Goal: Task Accomplishment & Management: Complete application form

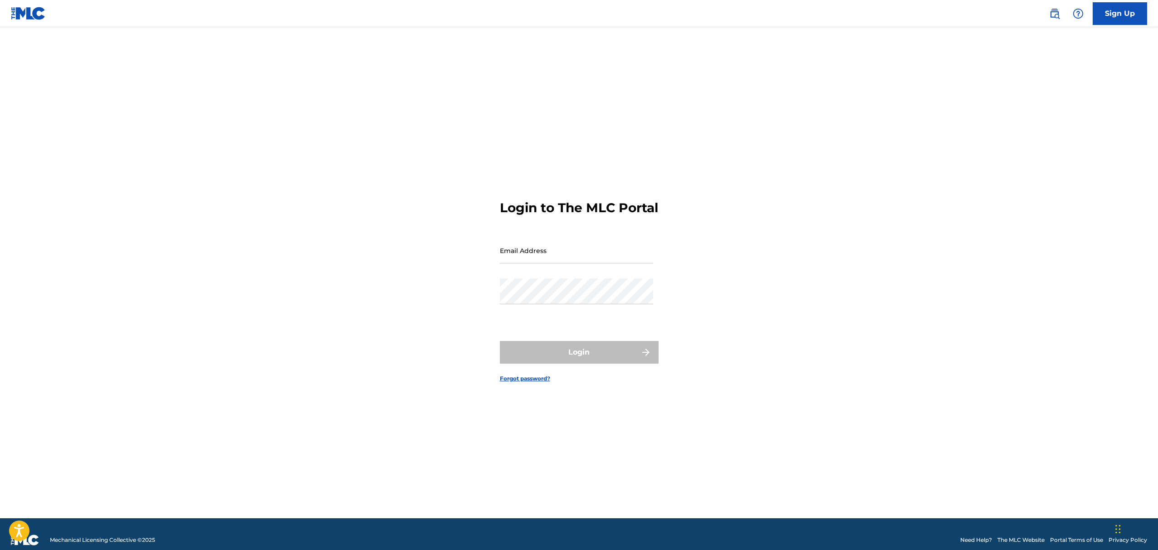
click at [1119, 11] on link "Sign Up" at bounding box center [1120, 13] width 54 height 23
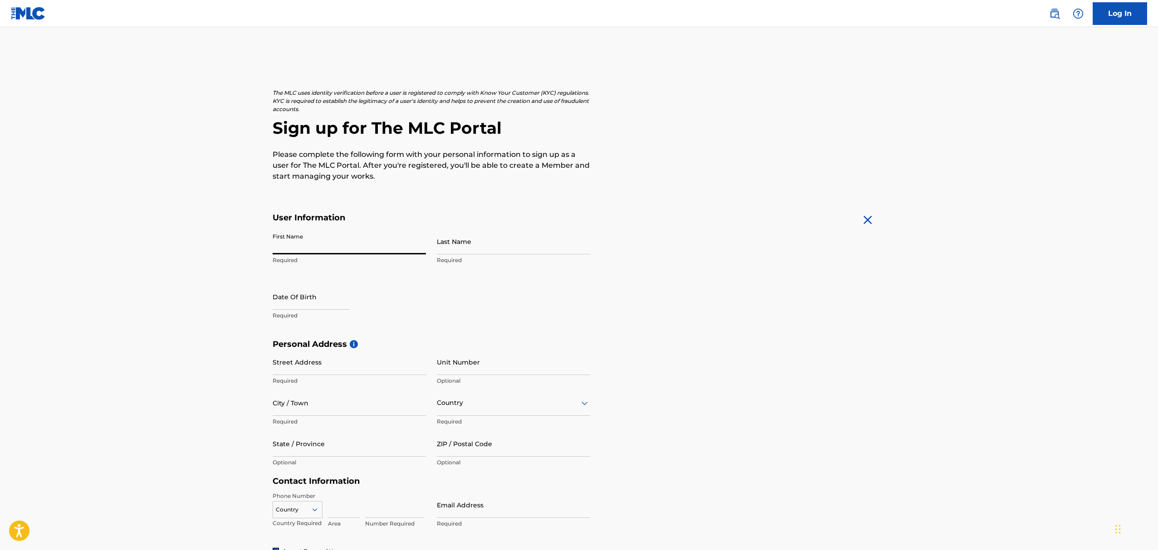
click at [345, 239] on input "First Name" at bounding box center [349, 242] width 153 height 26
type input "T"
type input "[PERSON_NAME]"
select select "7"
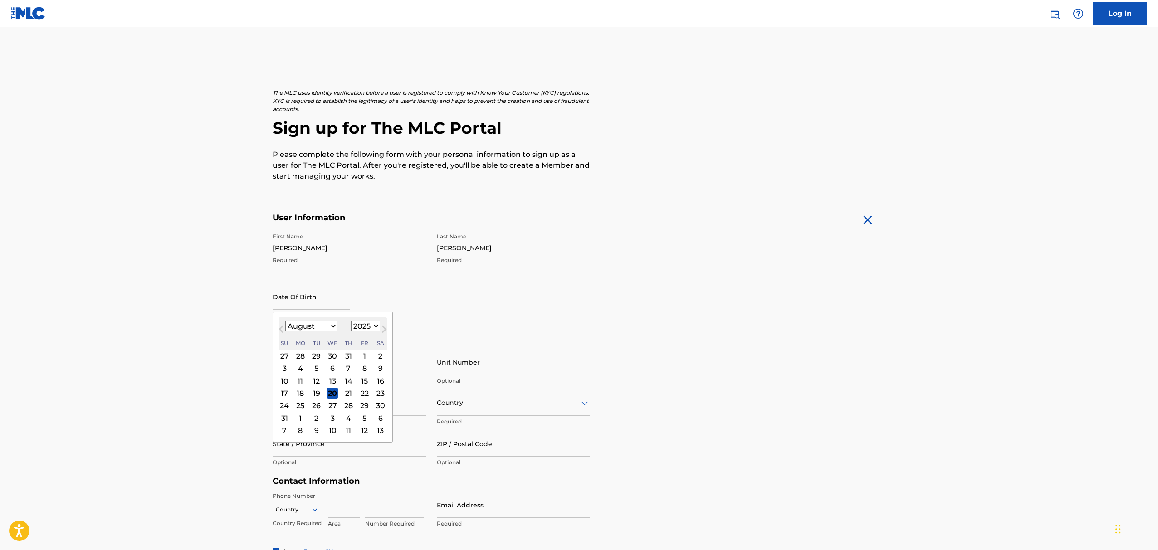
click at [299, 298] on input "text" at bounding box center [311, 297] width 77 height 26
click at [372, 322] on select "1899 1900 1901 1902 1903 1904 1905 1906 1907 1908 1909 1910 1911 1912 1913 1914…" at bounding box center [365, 326] width 29 height 10
select select "1988"
click at [324, 323] on select "January February March April May June July August September October November De…" at bounding box center [311, 326] width 52 height 10
select select "8"
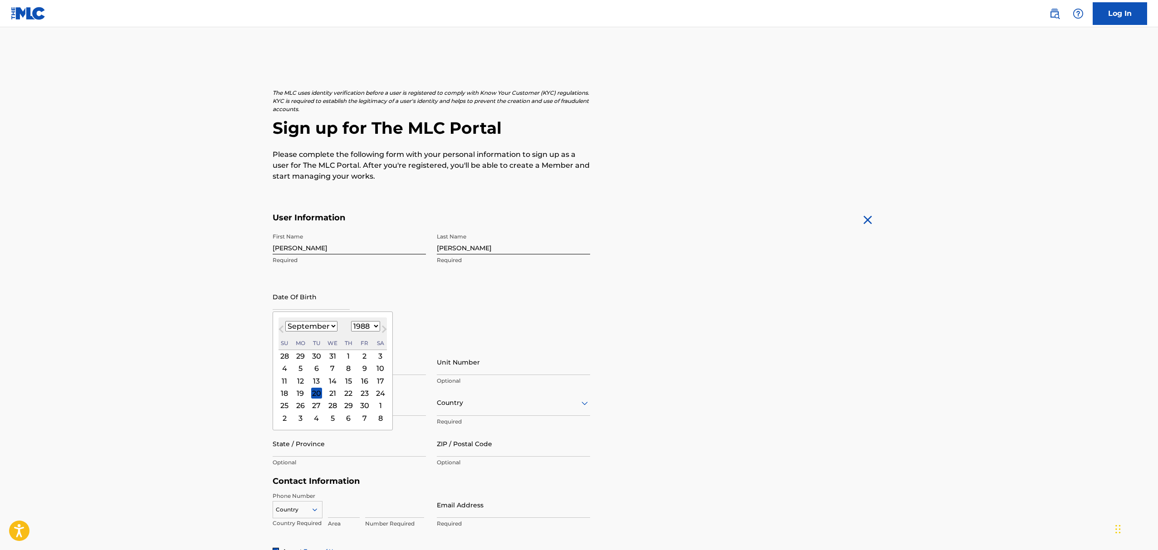
click at [301, 378] on div "12" at bounding box center [300, 381] width 11 height 11
type input "[DATE]"
click at [323, 359] on input "Street Address" at bounding box center [349, 362] width 153 height 26
paste input "[STREET_ADDRESS]"
type input "[STREET_ADDRESS]"
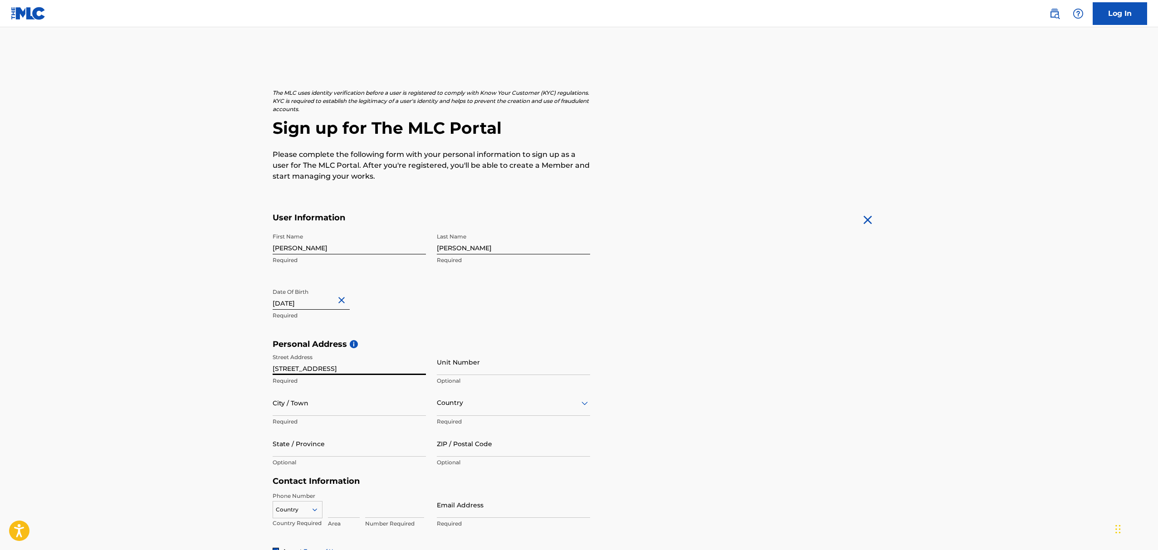
click at [334, 404] on input "City / Town" at bounding box center [349, 403] width 153 height 26
type input "Franklin"
click at [346, 444] on input "State / Province" at bounding box center [349, 444] width 153 height 26
type input "TN"
click at [463, 445] on input "ZIP / Postal Code" at bounding box center [513, 444] width 153 height 26
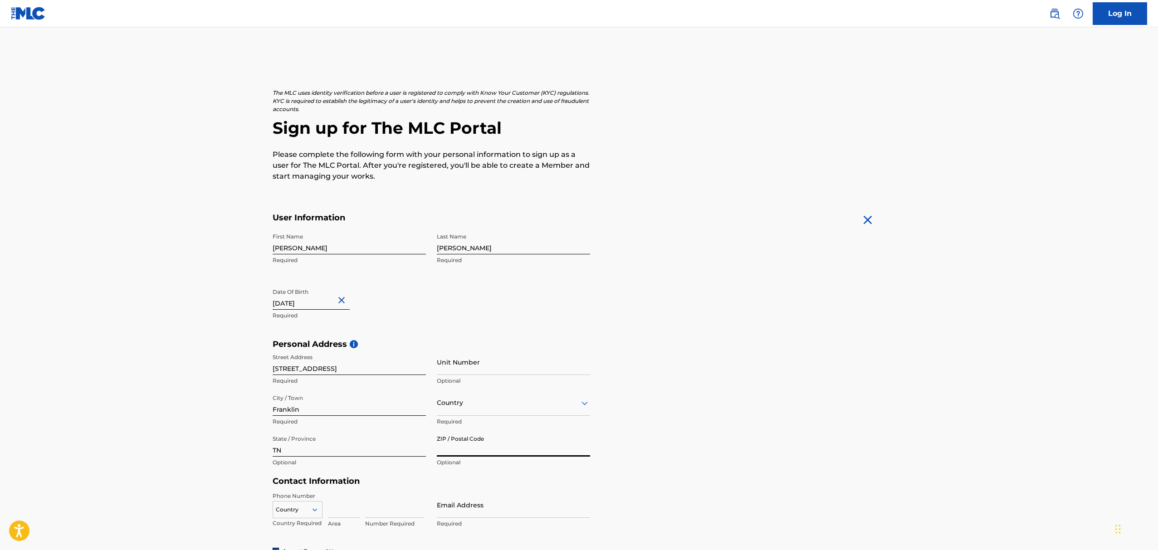
click at [443, 426] on div "Country Required" at bounding box center [513, 410] width 153 height 41
click at [447, 442] on input "ZIP / Postal Code" at bounding box center [513, 444] width 153 height 26
type input "37064"
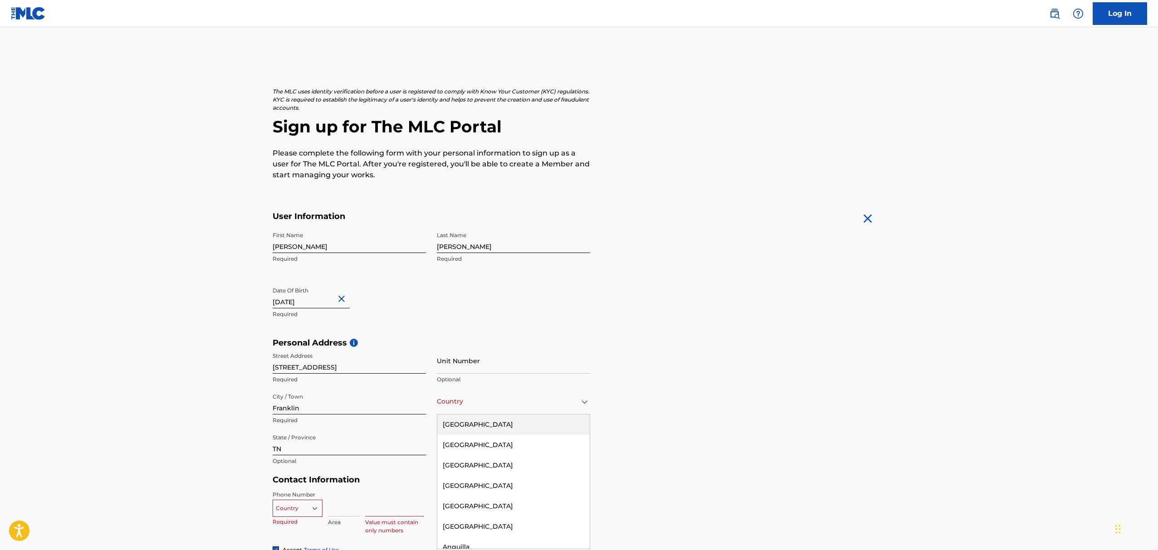
scroll to position [2, 0]
click at [455, 405] on div at bounding box center [513, 400] width 153 height 11
click at [471, 428] on div "[GEOGRAPHIC_DATA]" at bounding box center [513, 424] width 152 height 20
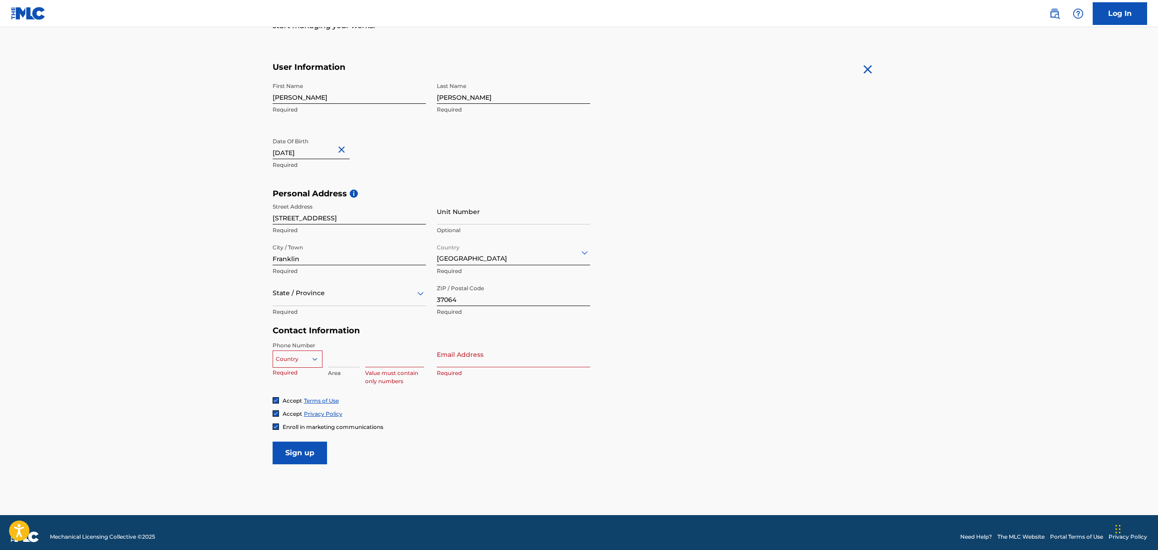
scroll to position [159, 0]
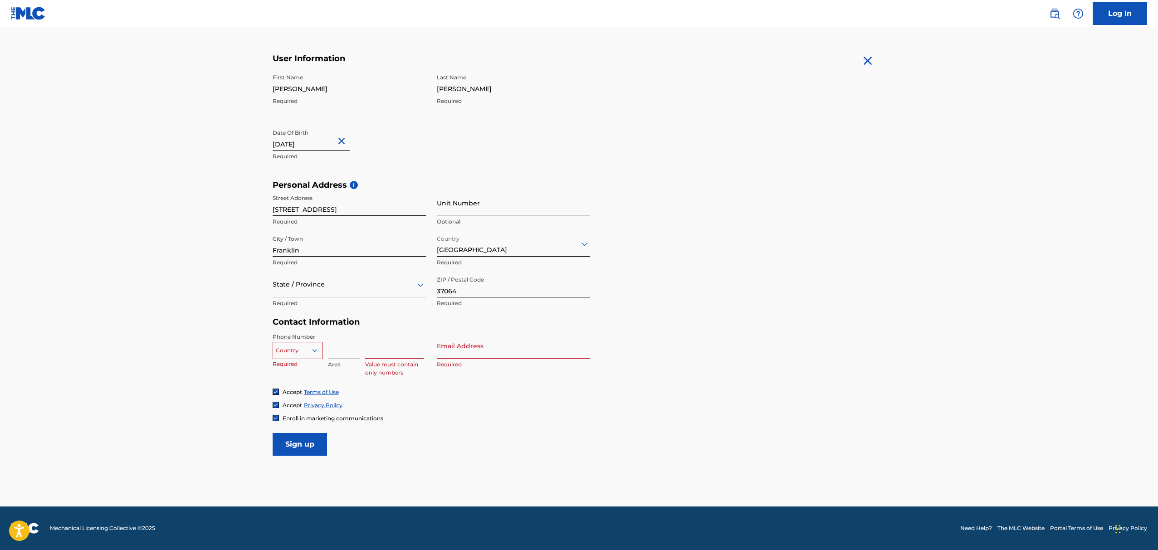
click at [307, 348] on div at bounding box center [297, 351] width 49 height 10
click at [298, 364] on div "US, [GEOGRAPHIC_DATA] +1" at bounding box center [297, 373] width 49 height 35
click at [339, 348] on input at bounding box center [344, 346] width 32 height 26
paste input "‭[PHONE_NUMBER]‬"
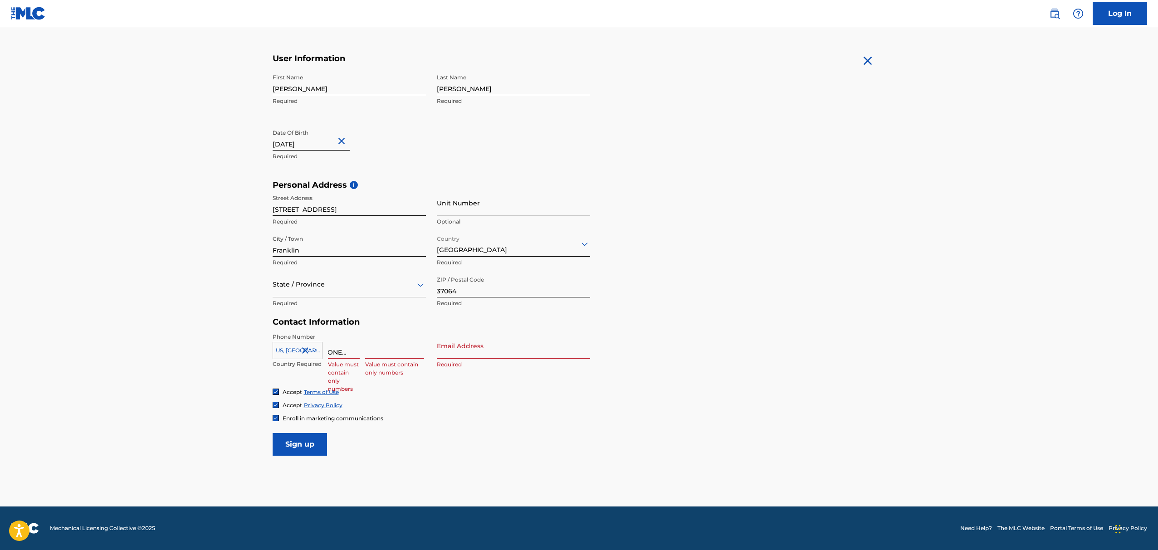
drag, startPoint x: 331, startPoint y: 351, endPoint x: 415, endPoint y: 350, distance: 83.9
click at [415, 351] on div "[GEOGRAPHIC_DATA], [GEOGRAPHIC_DATA] +1 Country Required ‭[PHONE_NUMBER]‬ Value…" at bounding box center [349, 353] width 153 height 41
type input "‭[PHONE_NUMBER]‬"
click at [382, 345] on input at bounding box center [394, 346] width 59 height 26
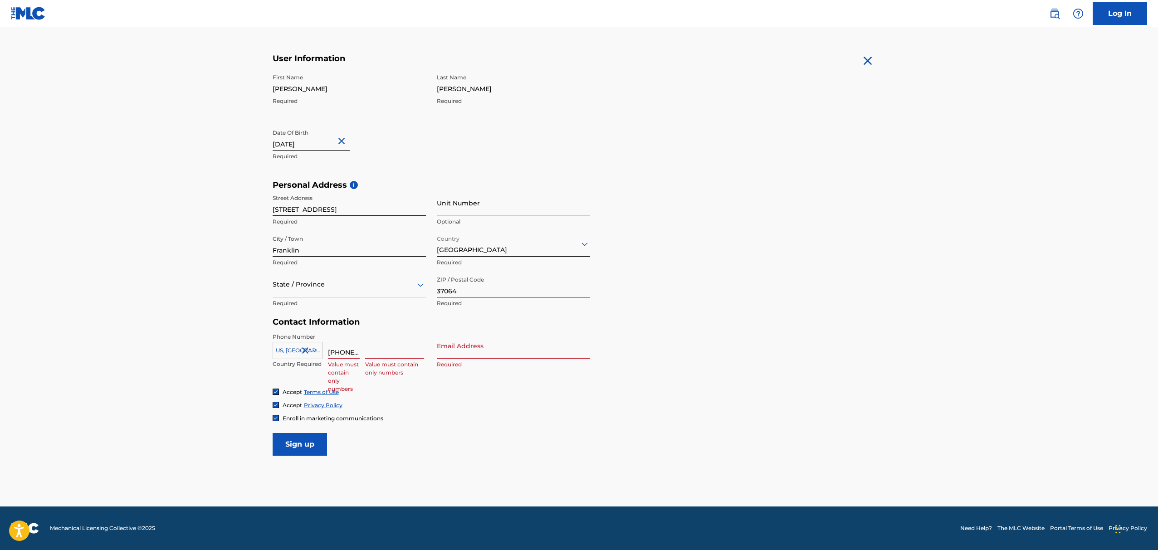
paste input "16-4022‬"
type input "16-4022‬"
click at [358, 348] on input "‭[PHONE_NUMBER]‬" at bounding box center [344, 346] width 32 height 26
type input "‭(731)"
click at [367, 352] on input "16-4022‬" at bounding box center [394, 346] width 59 height 26
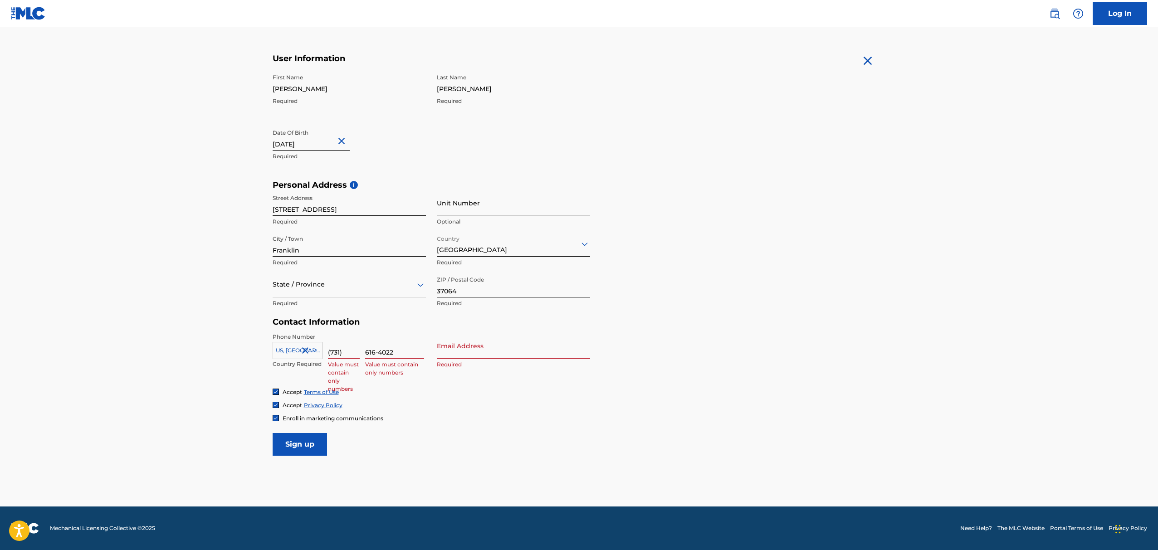
type input "616-4022‬"
click at [443, 350] on input "Email Address" at bounding box center [513, 346] width 153 height 26
paste input "[EMAIL_ADDRESS][DOMAIN_NAME]"
type input "[EMAIL_ADDRESS][DOMAIN_NAME]"
click at [315, 437] on input "Sign up" at bounding box center [300, 444] width 54 height 23
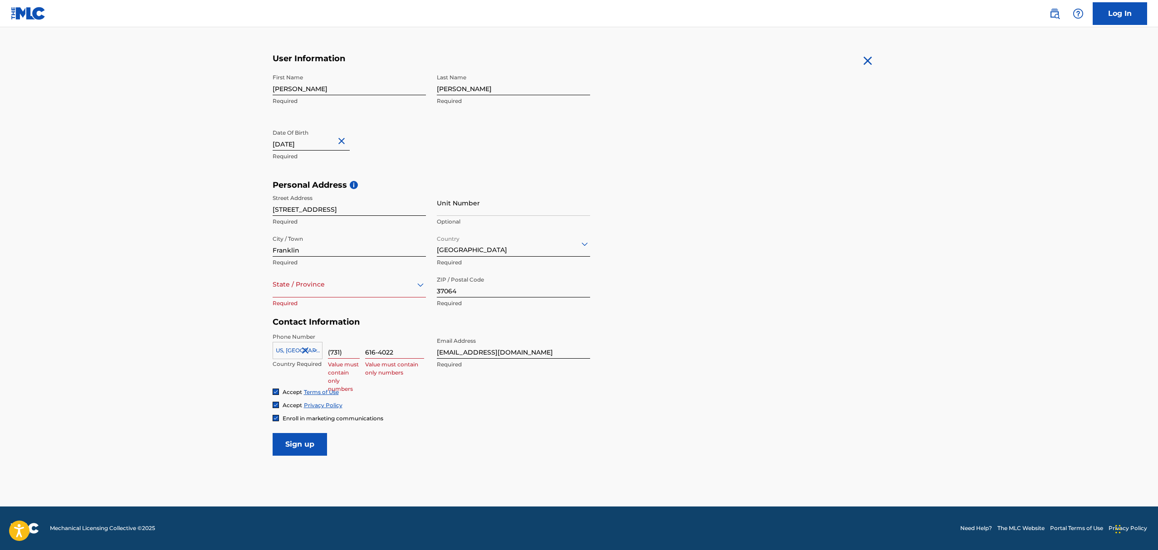
click at [321, 295] on div "State / Province" at bounding box center [349, 285] width 153 height 26
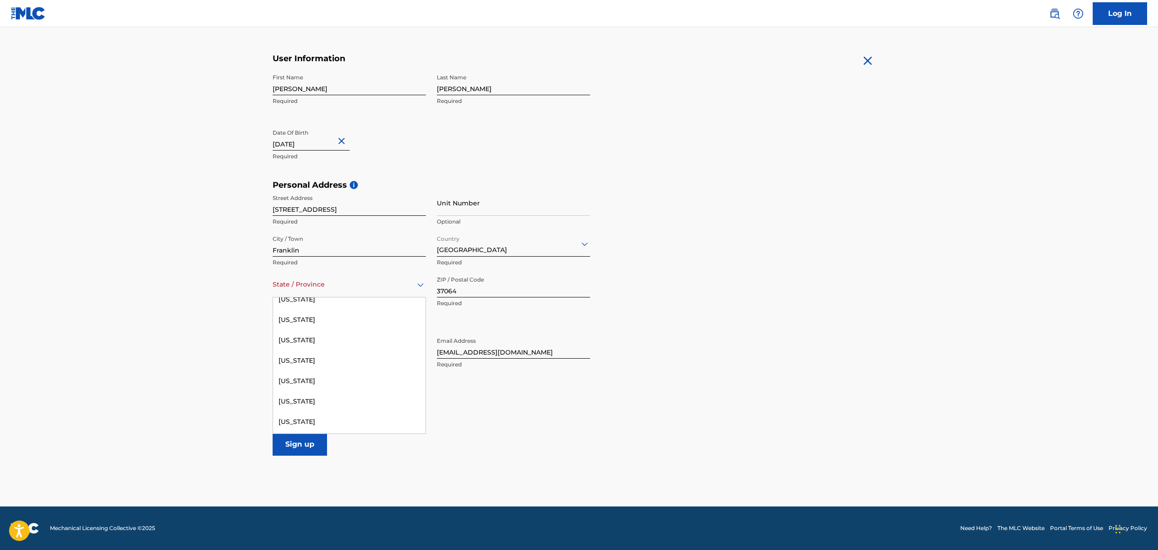
scroll to position [848, 0]
click at [297, 417] on div "[US_STATE]" at bounding box center [349, 419] width 152 height 20
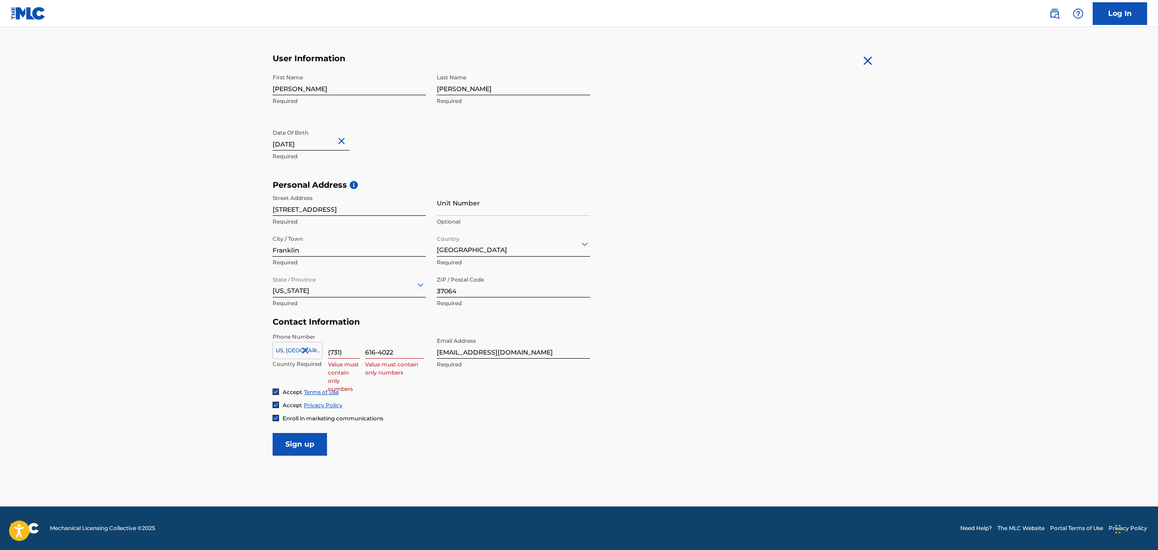
click at [304, 446] on input "Sign up" at bounding box center [300, 444] width 54 height 23
click at [378, 352] on input "616-4022‬" at bounding box center [394, 346] width 59 height 26
type input "6164022‬"
click at [273, 433] on input "Sign up" at bounding box center [300, 444] width 54 height 23
click at [299, 445] on input "Sign up" at bounding box center [300, 444] width 54 height 23
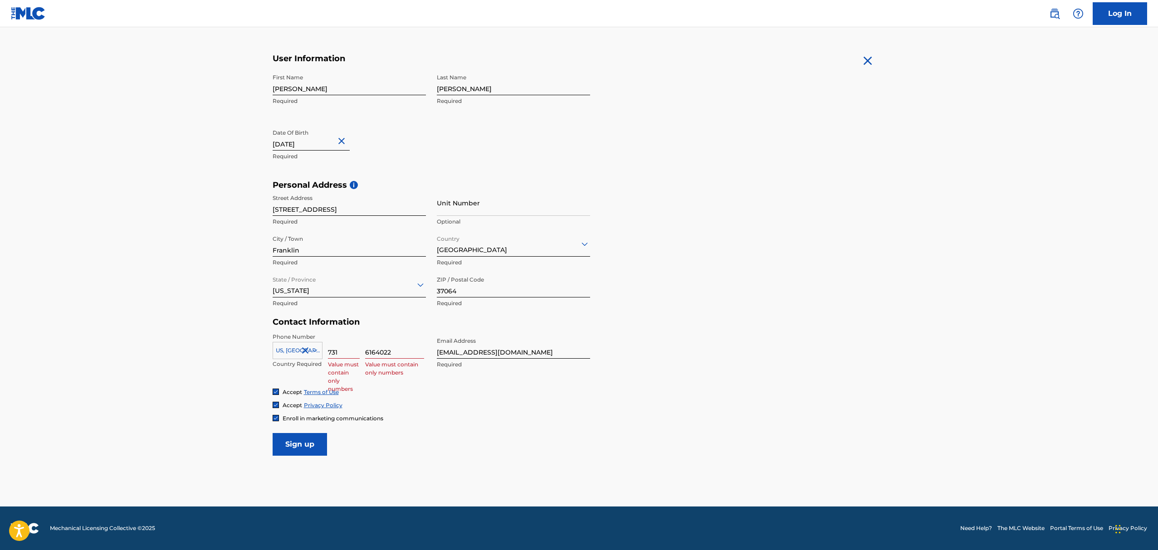
click at [393, 402] on div "Accept Privacy Policy" at bounding box center [579, 405] width 613 height 8
click at [350, 350] on input "‭731" at bounding box center [344, 346] width 32 height 26
type input "‭"
type input "731"
drag, startPoint x: 396, startPoint y: 352, endPoint x: 194, endPoint y: 352, distance: 201.9
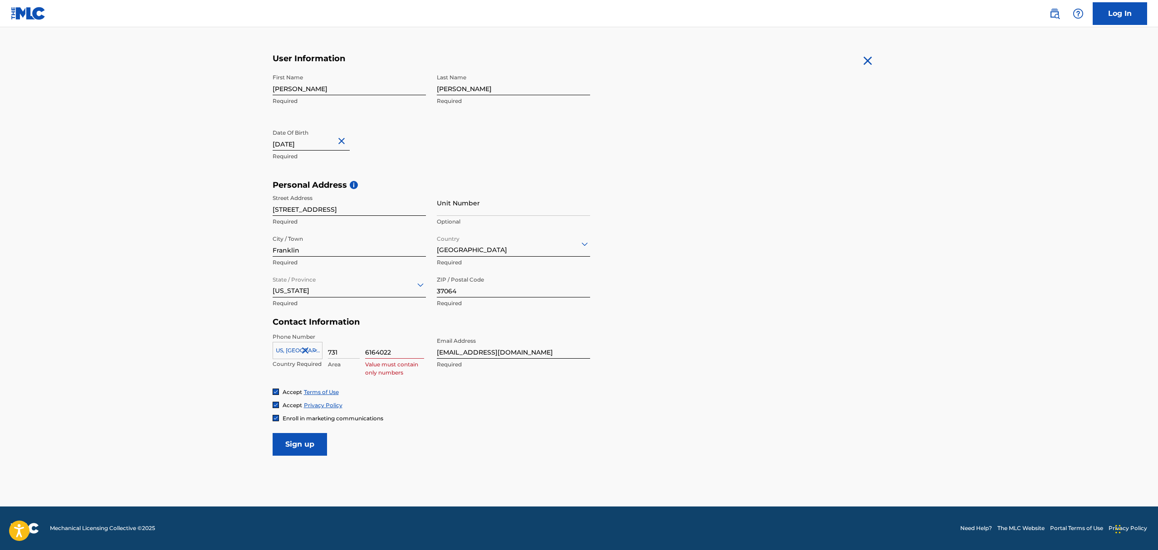
click at [194, 352] on main "The MLC uses identity verification before a user is registered to comply with K…" at bounding box center [579, 187] width 1158 height 639
type input "6164022"
click at [294, 440] on input "Sign up" at bounding box center [300, 444] width 54 height 23
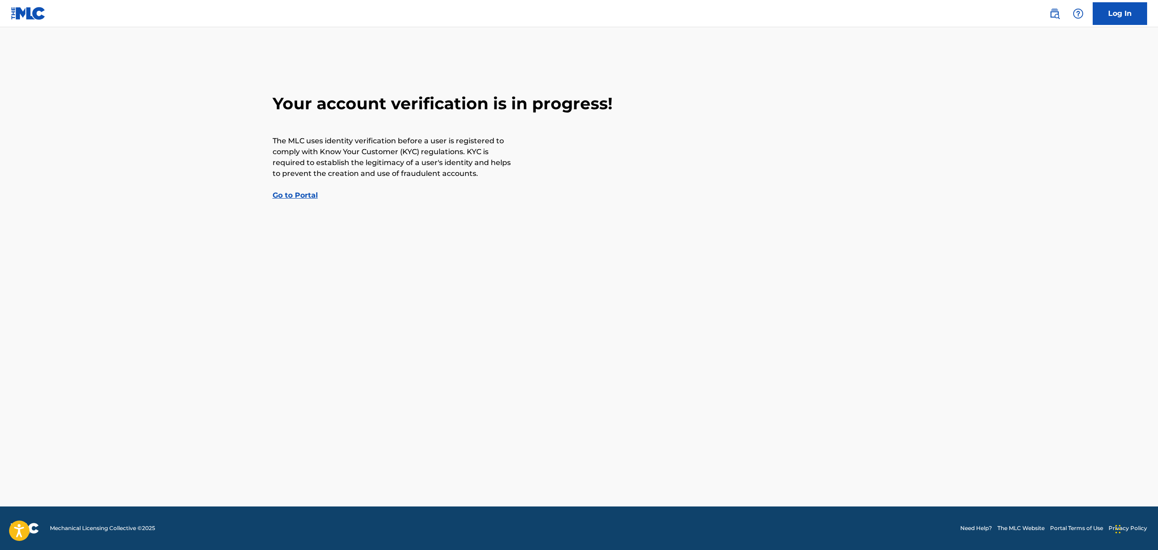
click at [304, 196] on link "Go to Portal" at bounding box center [295, 195] width 45 height 9
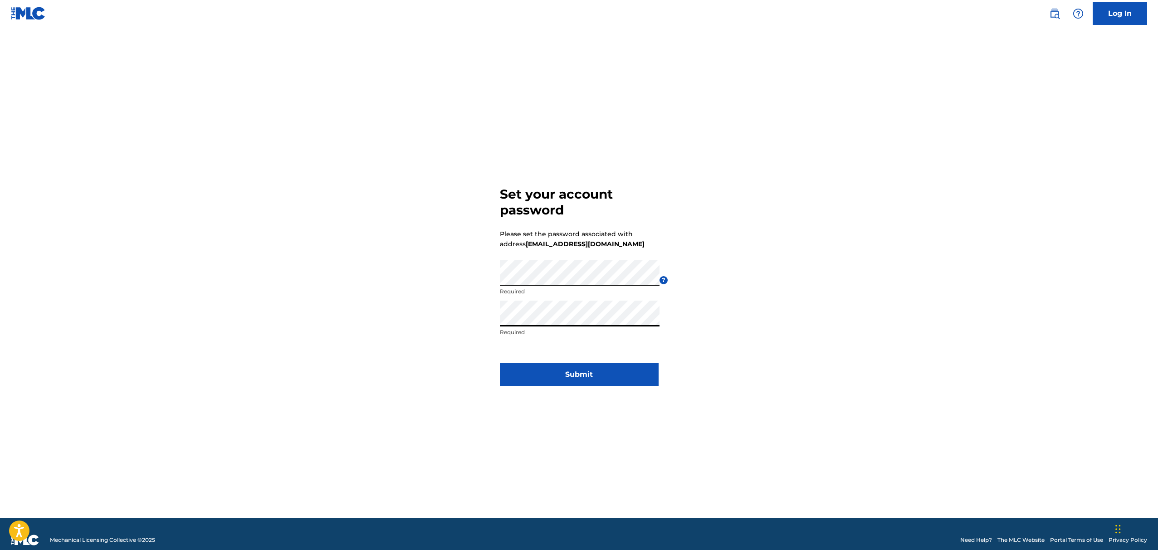
click at [599, 370] on button "Submit" at bounding box center [579, 374] width 159 height 23
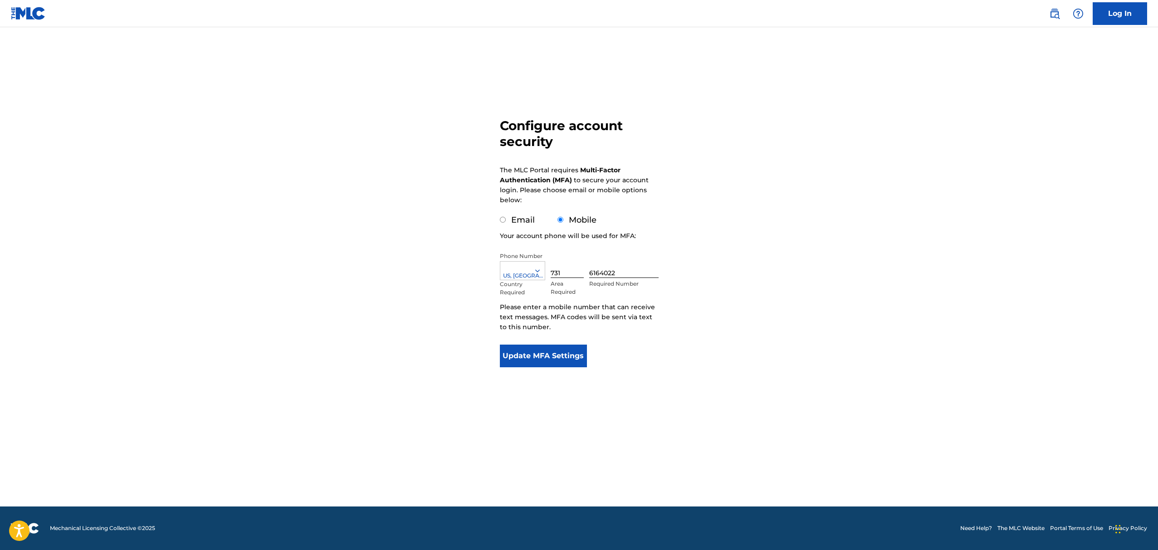
click at [523, 222] on label "Email" at bounding box center [523, 220] width 24 height 10
click at [506, 222] on input "Email" at bounding box center [503, 220] width 6 height 6
radio input "true"
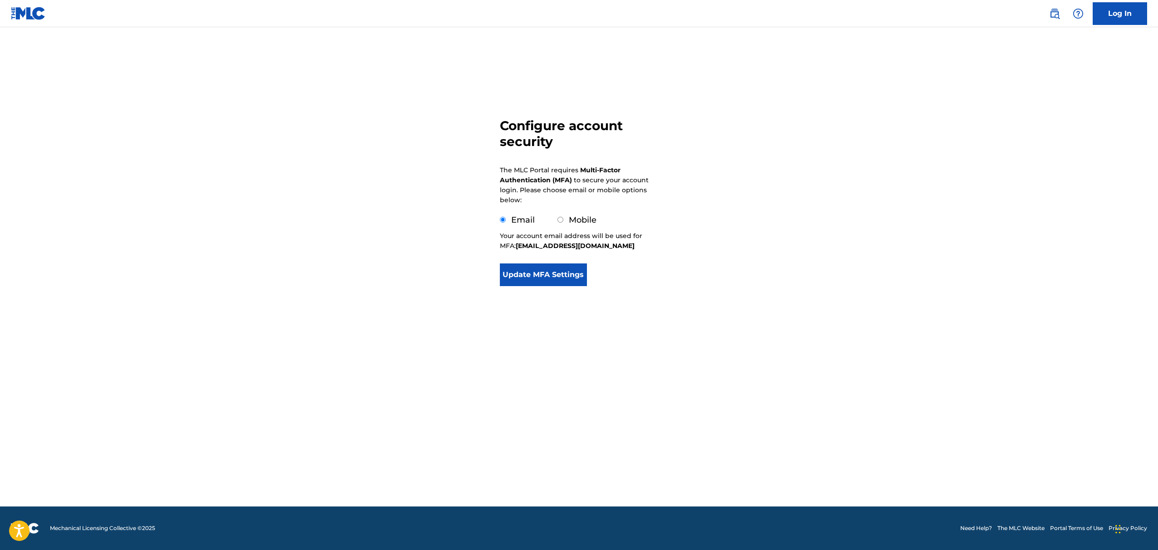
click at [545, 285] on button "Update MFA Settings" at bounding box center [544, 275] width 88 height 23
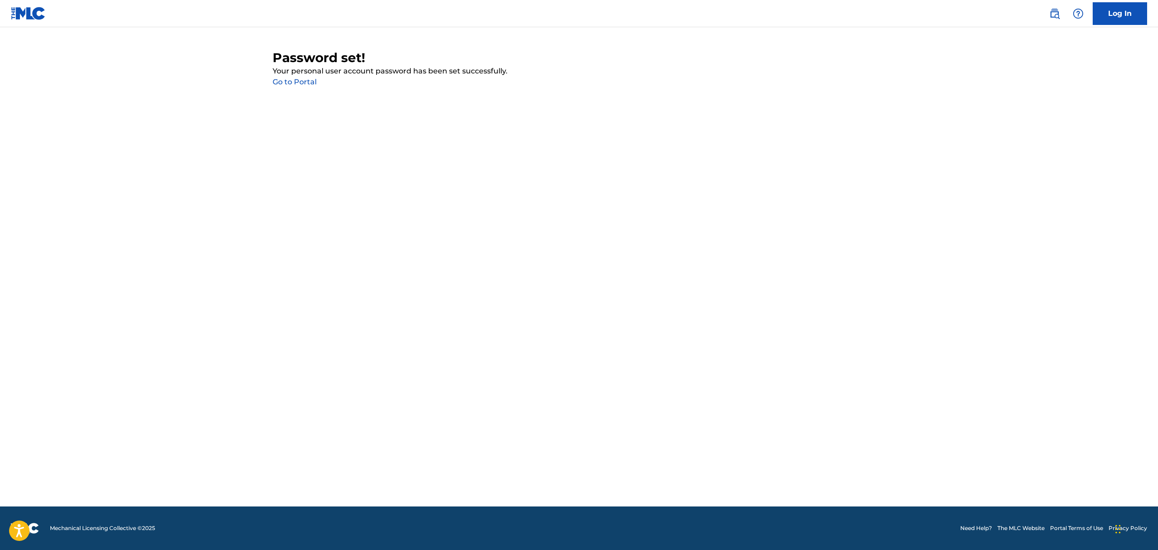
click at [295, 83] on link "Go to Portal" at bounding box center [295, 82] width 44 height 9
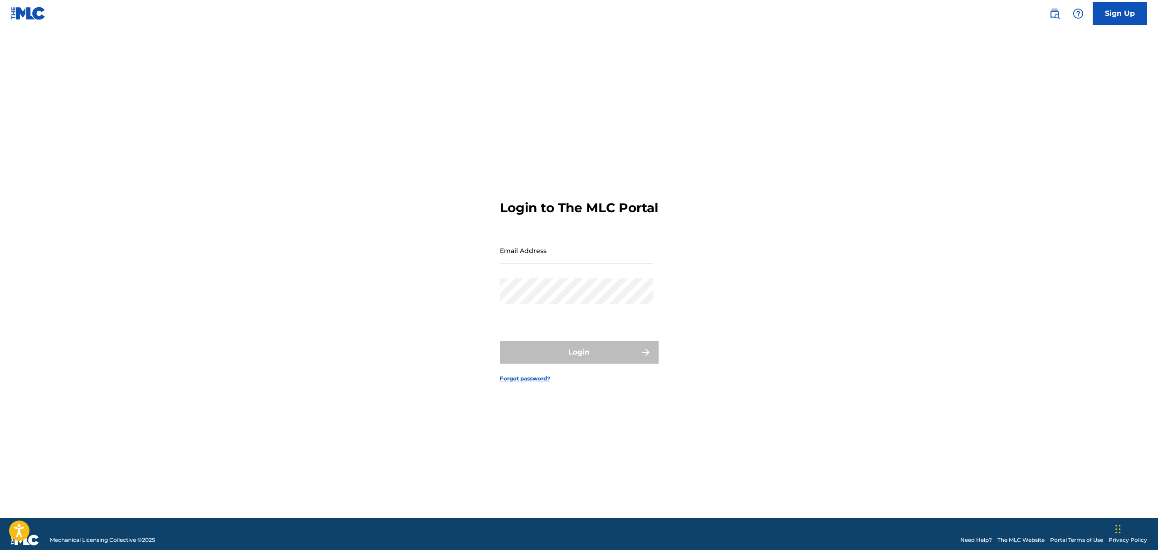
click at [573, 264] on input "Email Address" at bounding box center [576, 251] width 153 height 26
click at [523, 258] on input "Email Address" at bounding box center [576, 251] width 153 height 26
paste input "[EMAIL_ADDRESS][DOMAIN_NAME]"
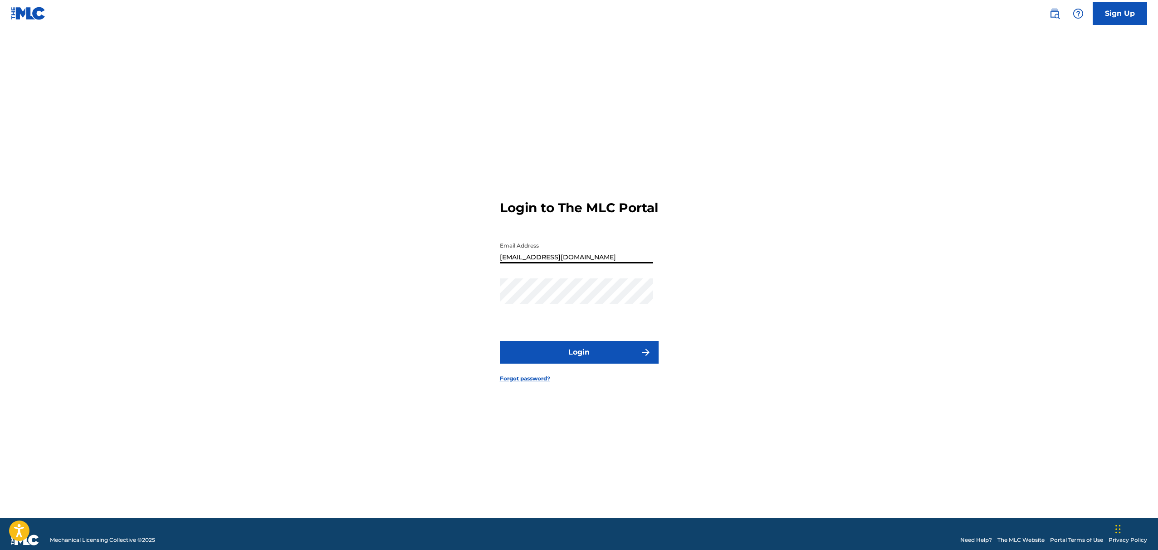
type input "[EMAIL_ADDRESS][DOMAIN_NAME]"
click at [574, 363] on button "Login" at bounding box center [579, 352] width 159 height 23
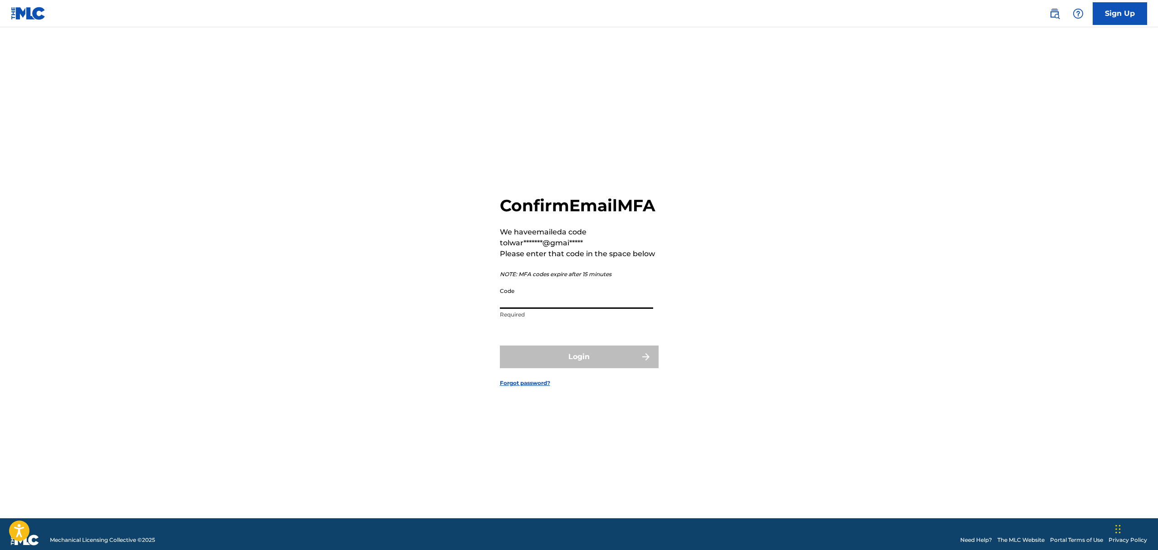
click at [565, 303] on input "Code" at bounding box center [576, 296] width 153 height 26
paste input "791403"
type input "791403"
click at [546, 367] on button "Login" at bounding box center [579, 357] width 159 height 23
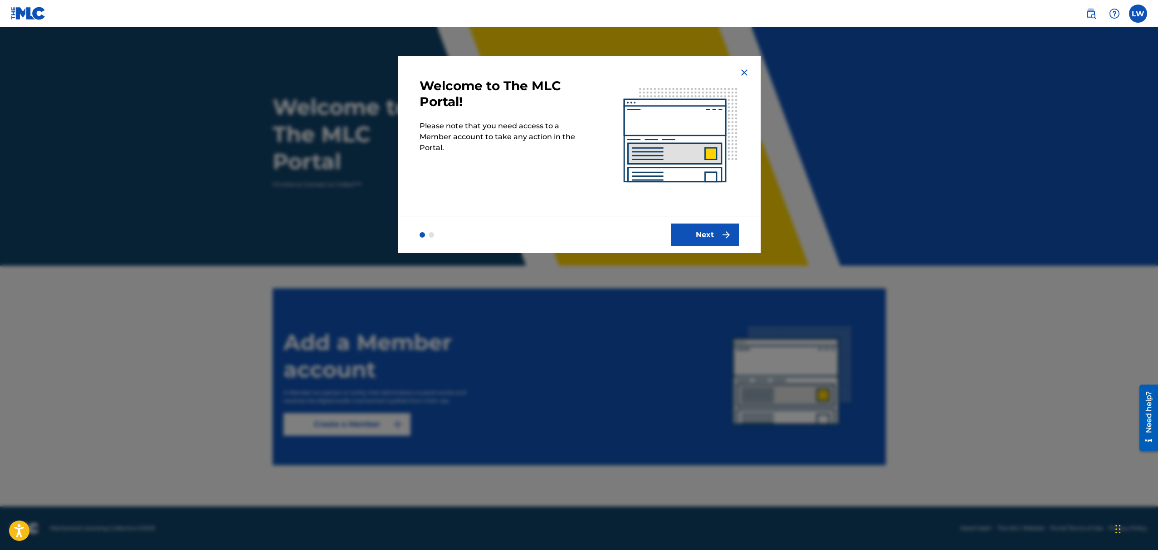
click at [715, 229] on button "Next" at bounding box center [705, 235] width 68 height 23
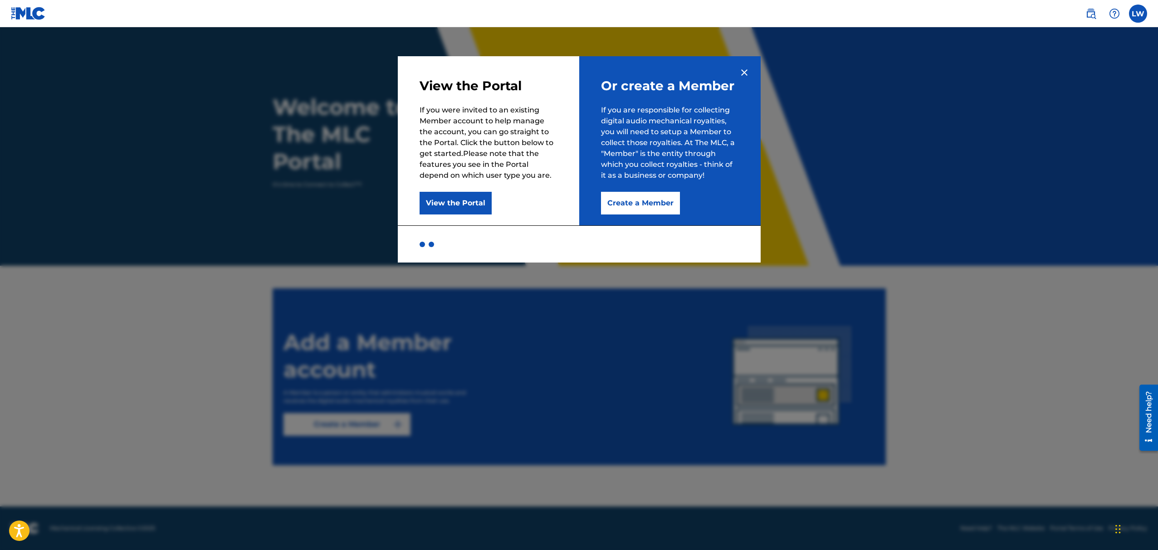
click at [466, 196] on button "View the Portal" at bounding box center [456, 203] width 72 height 23
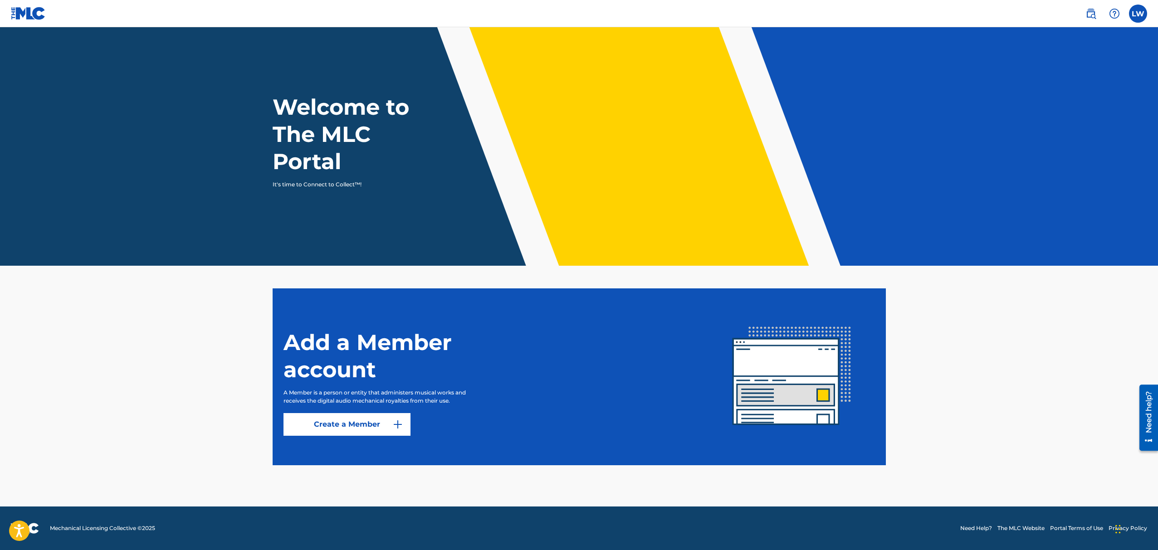
click at [387, 430] on link "Create a Member" at bounding box center [347, 424] width 127 height 23
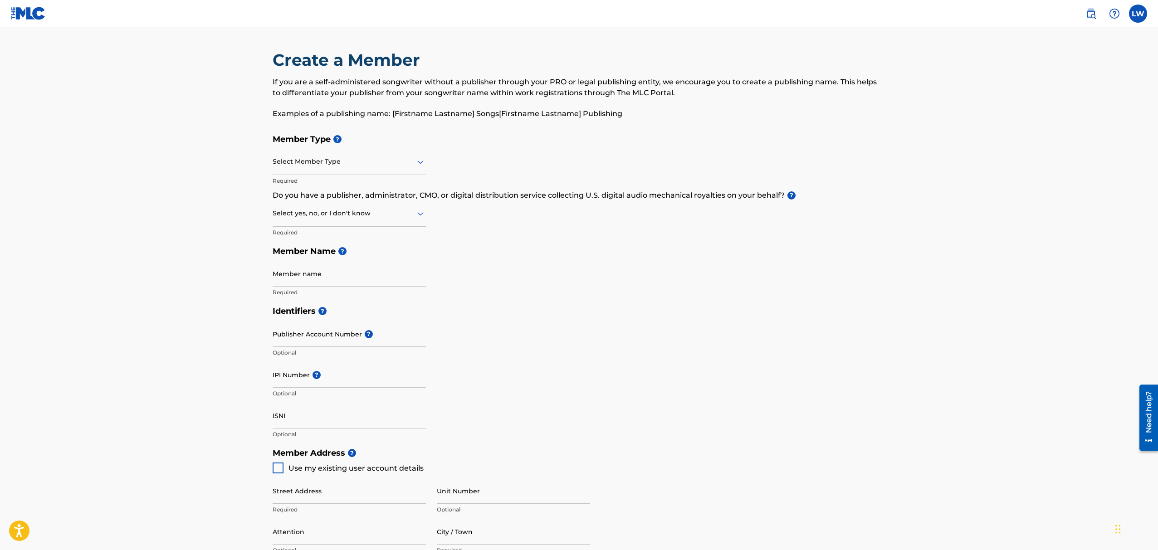
click at [384, 160] on div at bounding box center [349, 161] width 153 height 11
click at [372, 179] on div "Self-Administered Songwriter" at bounding box center [349, 185] width 152 height 20
click at [353, 213] on div at bounding box center [349, 213] width 153 height 11
click at [334, 237] on div "Yes" at bounding box center [349, 237] width 152 height 20
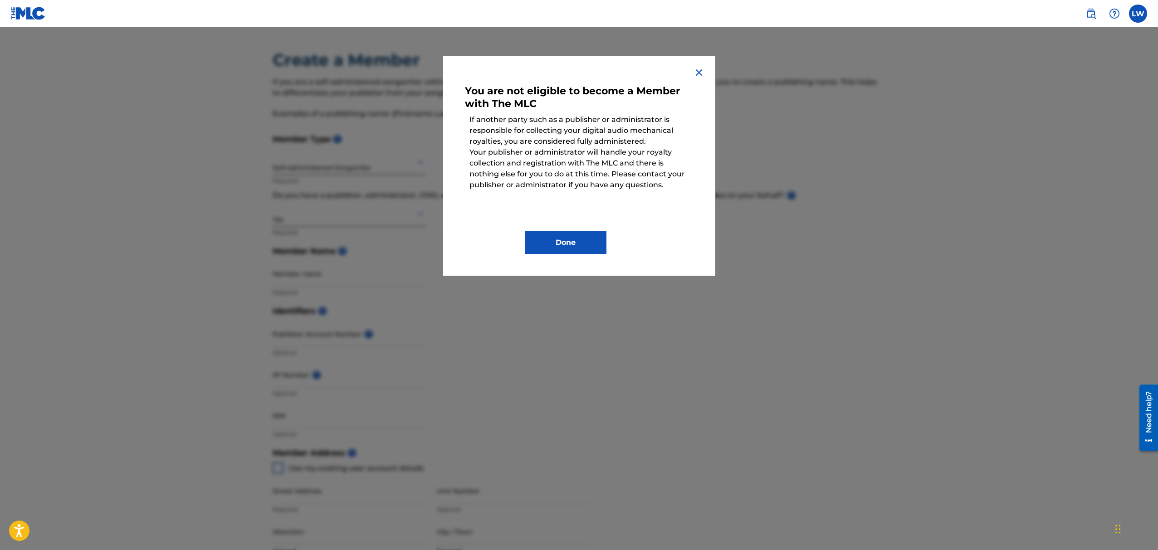
click at [599, 240] on button "Done" at bounding box center [566, 242] width 82 height 23
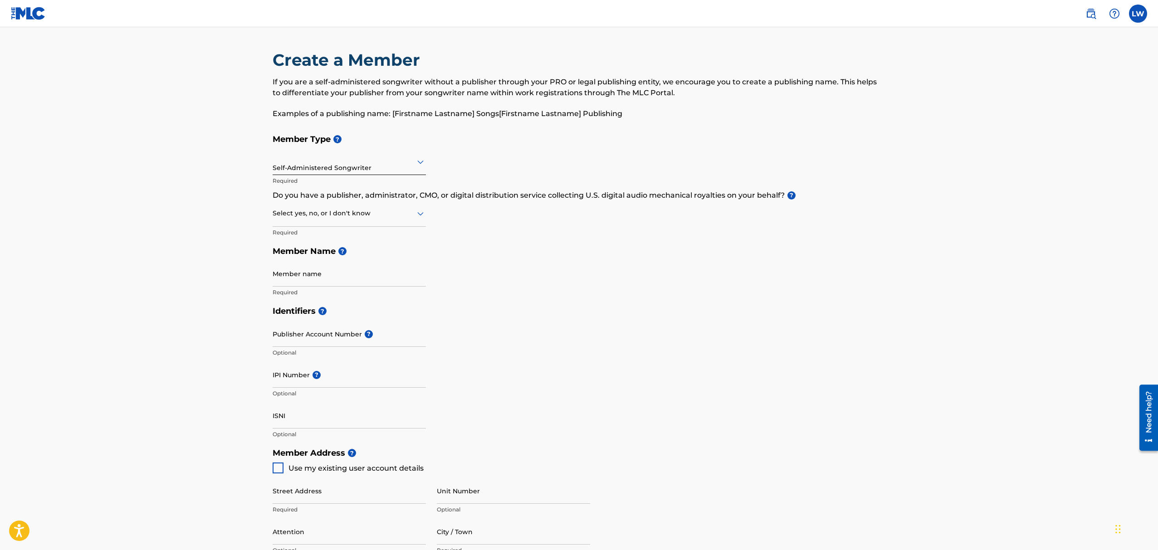
click at [305, 273] on input "Member name" at bounding box center [349, 274] width 153 height 26
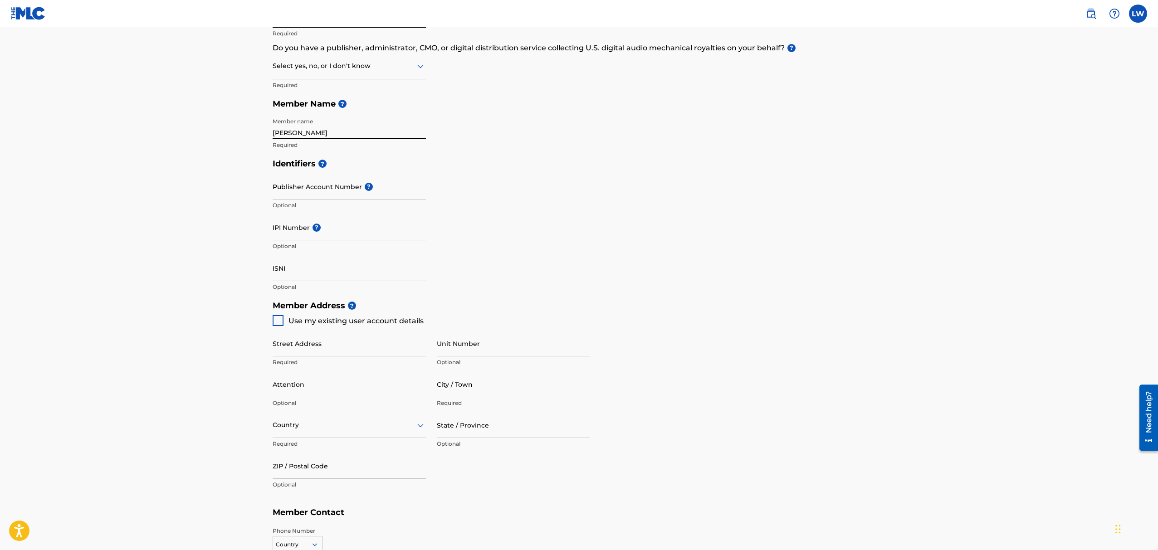
scroll to position [154, 0]
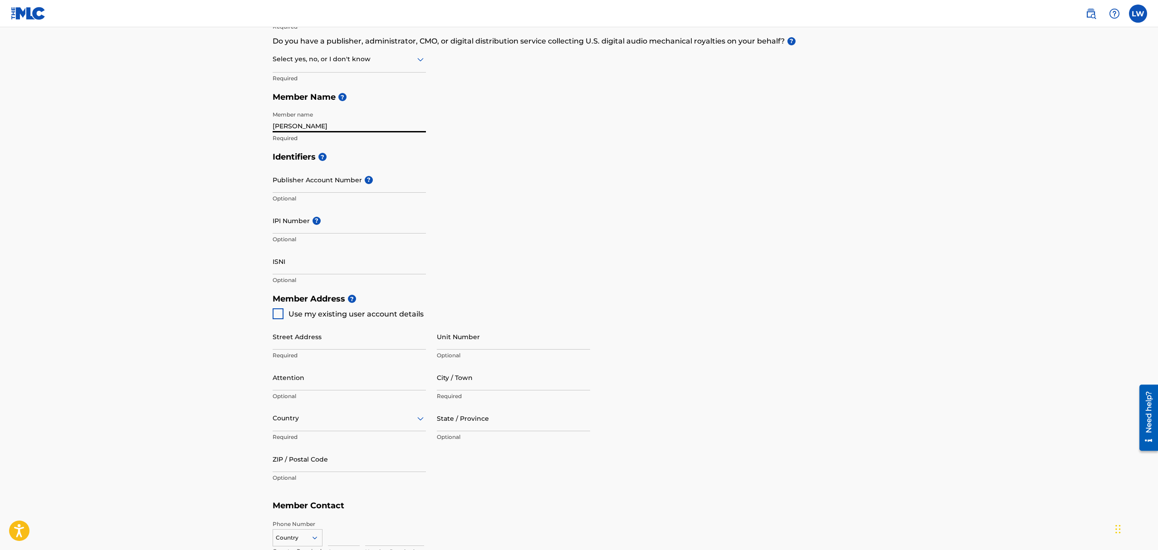
type input "Lathan Warlick"
click at [276, 314] on div at bounding box center [278, 313] width 11 height 11
type input "[STREET_ADDRESS]"
type input "Franklin"
type input "37064"
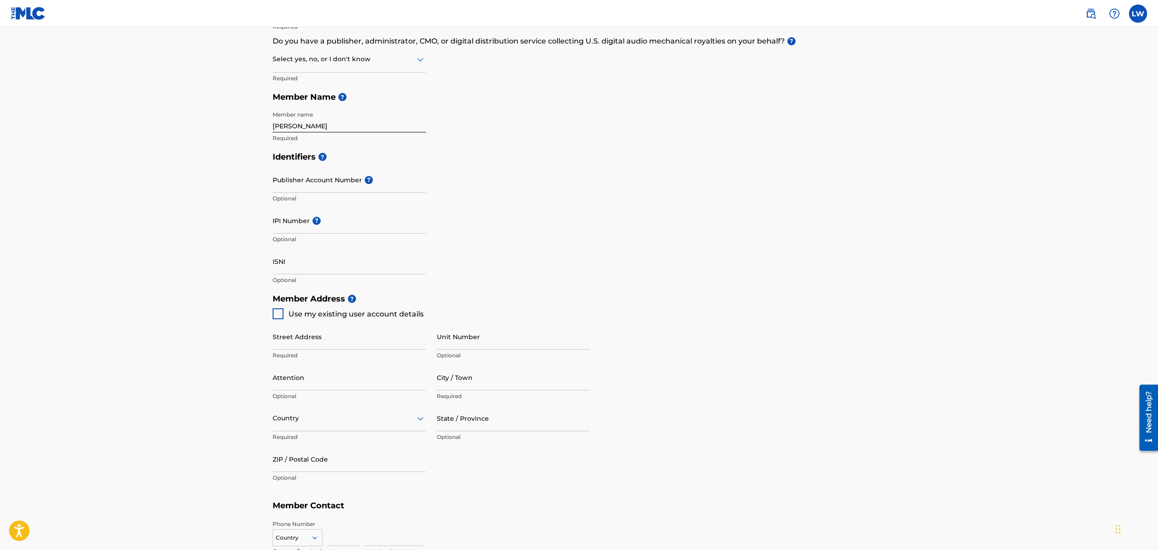
type input "731"
type input "6164022"
type input "[EMAIL_ADDRESS][DOMAIN_NAME]"
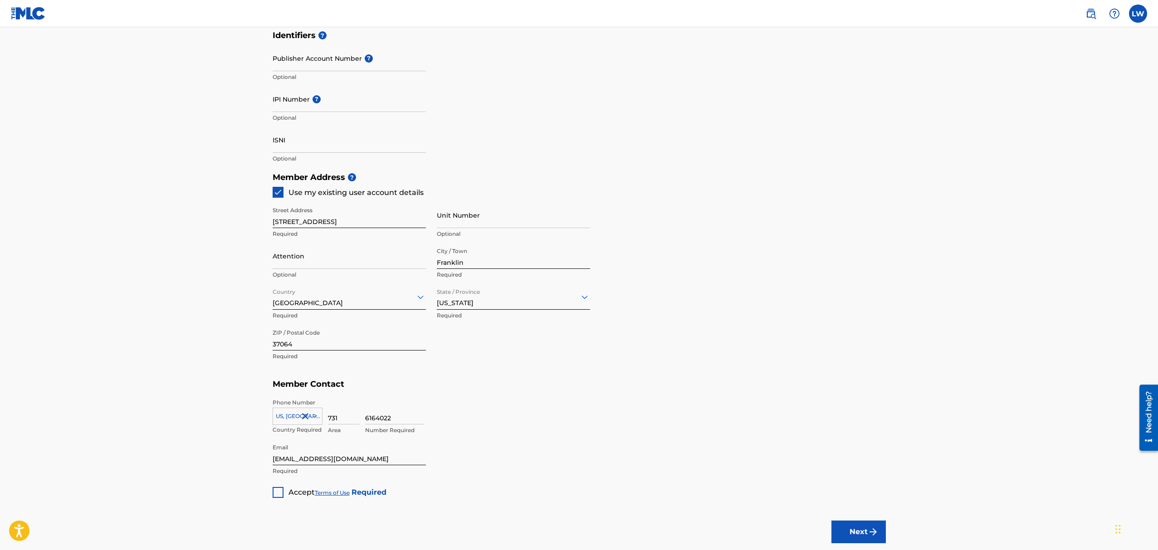
scroll to position [278, 0]
click at [278, 494] on div at bounding box center [278, 490] width 11 height 11
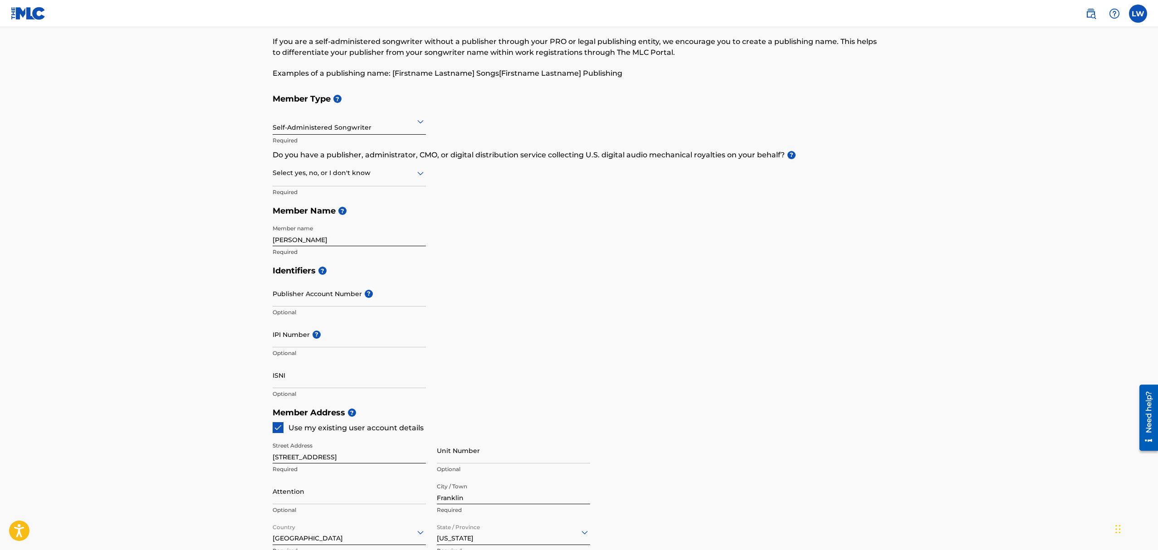
scroll to position [0, 0]
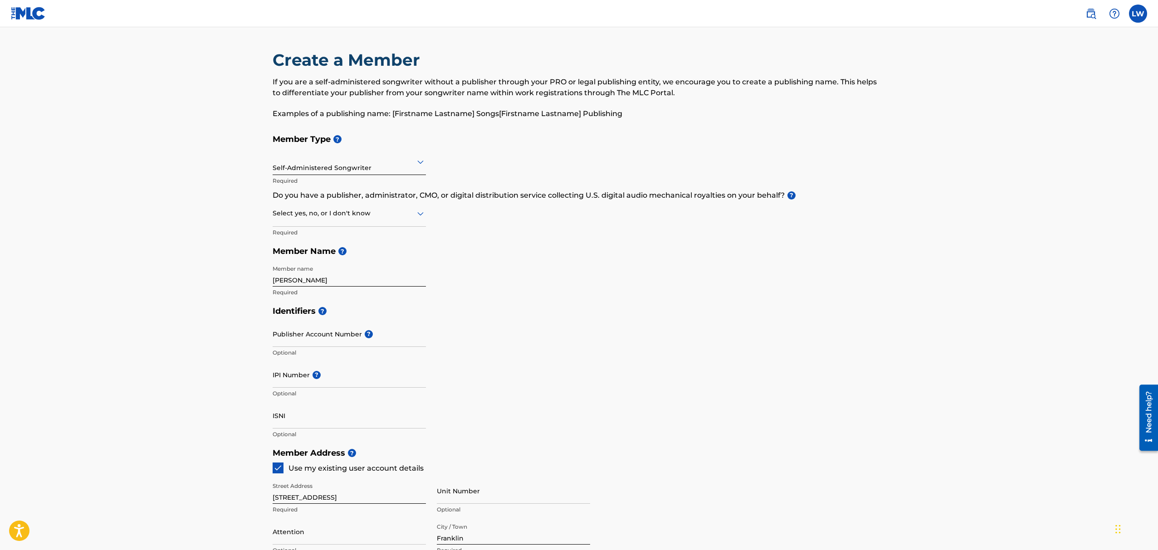
click at [329, 332] on input "Publisher Account Number ?" at bounding box center [349, 334] width 153 height 26
paste input "00817380238"
type input "00817380238"
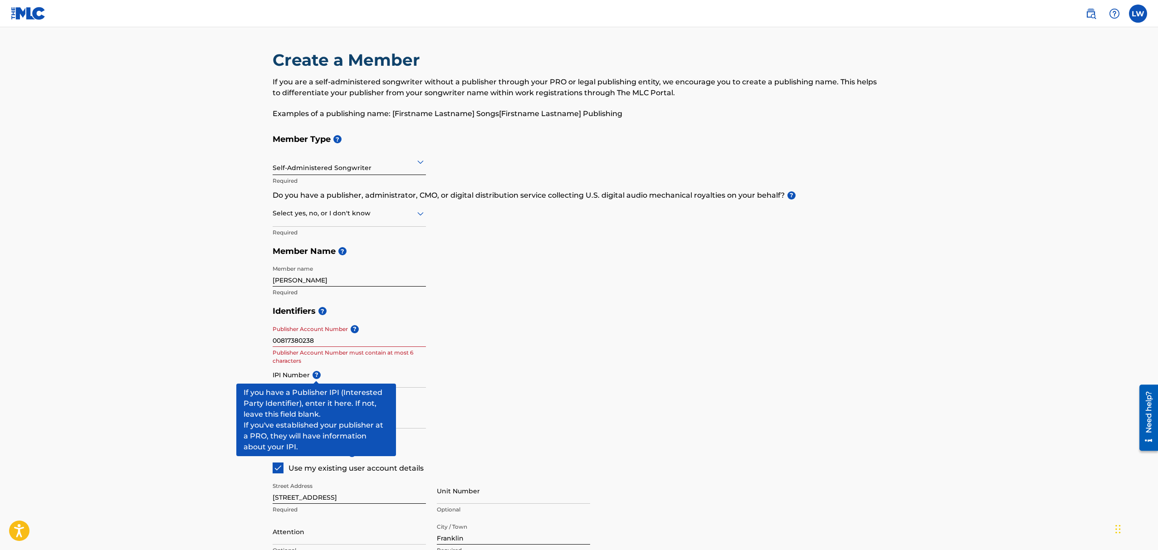
click at [314, 372] on span "?" at bounding box center [317, 375] width 8 height 8
click at [314, 372] on input "IPI Number ?" at bounding box center [349, 375] width 153 height 26
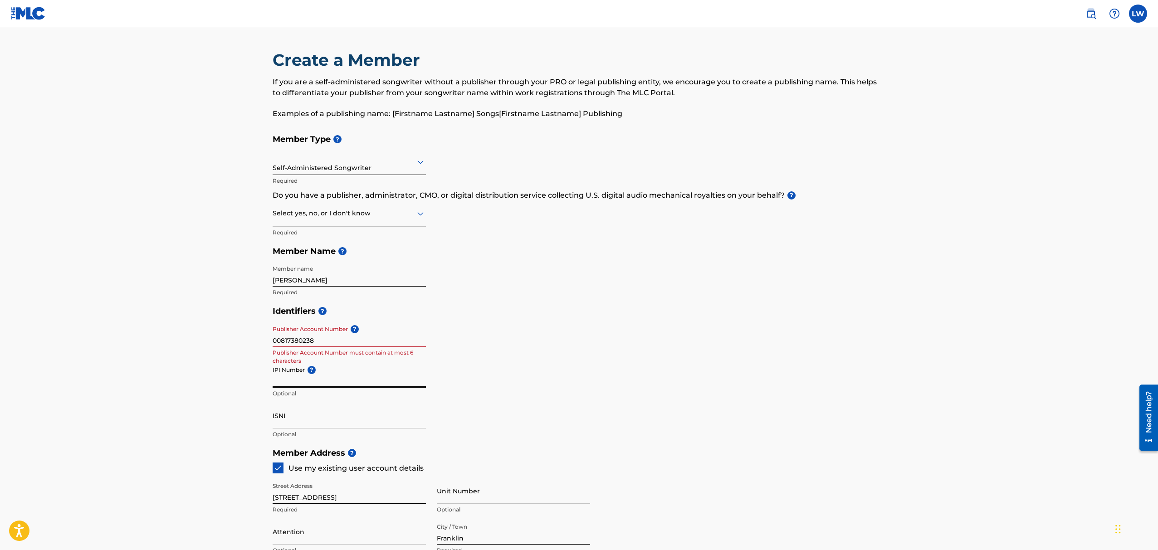
paste input "1850915"
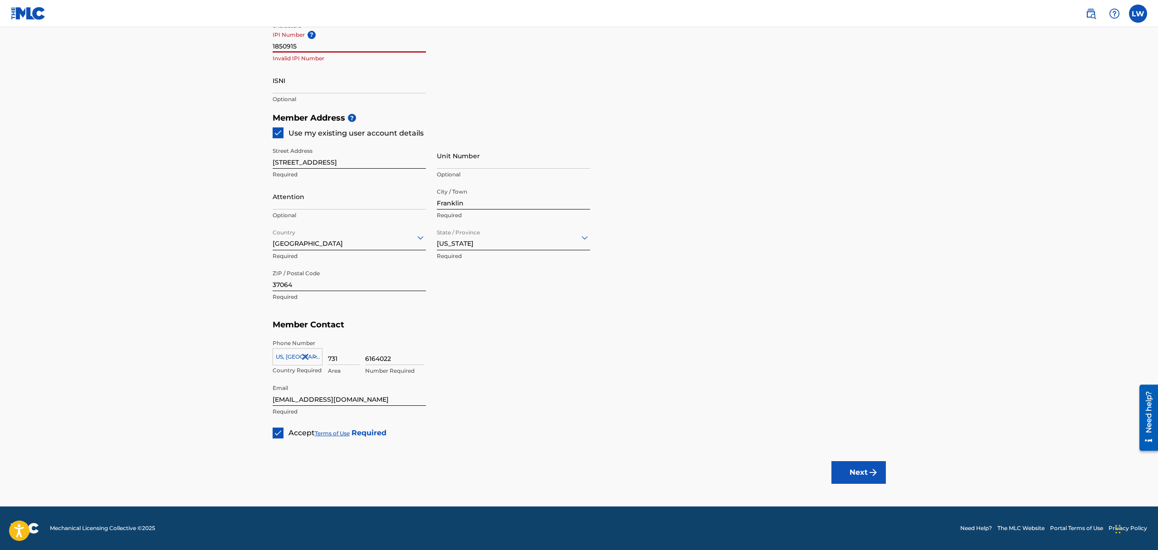
type input "1850915"
click at [868, 477] on img "submit" at bounding box center [873, 472] width 11 height 11
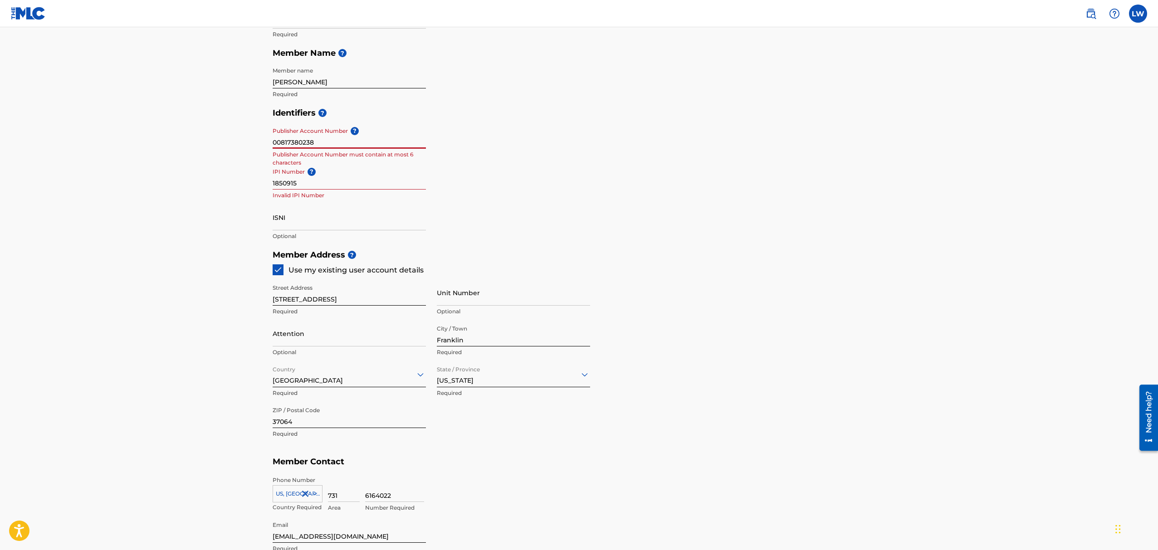
scroll to position [154, 0]
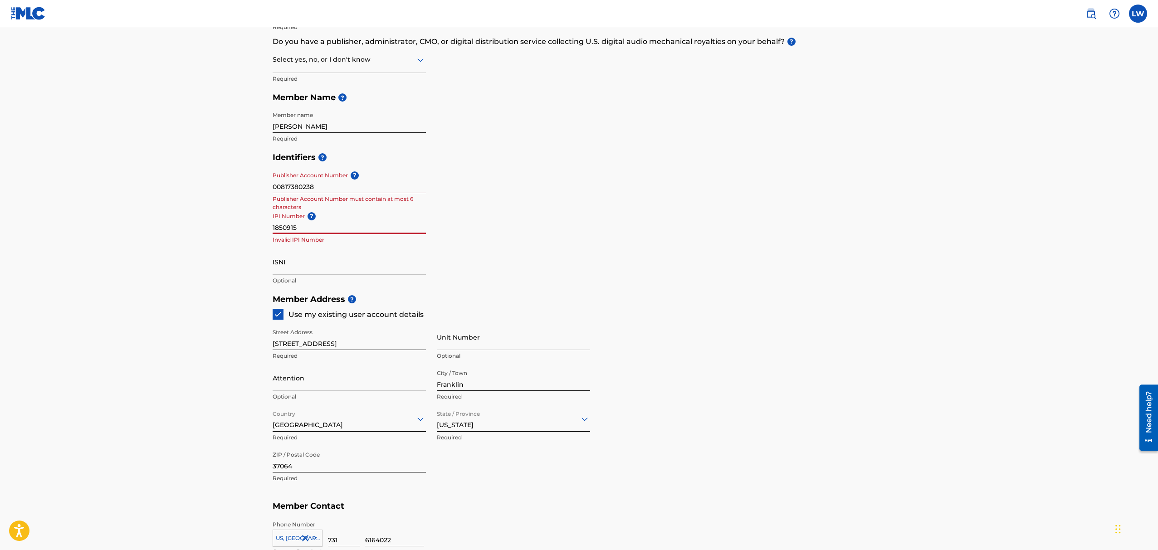
drag, startPoint x: 304, startPoint y: 225, endPoint x: 240, endPoint y: 225, distance: 64.9
click at [240, 225] on main "Create a Member If you are a self-administered songwriter without a publisher t…" at bounding box center [579, 280] width 1158 height 815
click at [472, 236] on div "Identifiers ? Publisher Account Number ? 00817380238 Publisher Account Number m…" at bounding box center [579, 219] width 613 height 142
drag, startPoint x: 306, startPoint y: 228, endPoint x: 254, endPoint y: 228, distance: 51.7
click at [254, 228] on main "Create a Member If you are a self-administered songwriter without a publisher t…" at bounding box center [579, 280] width 1158 height 815
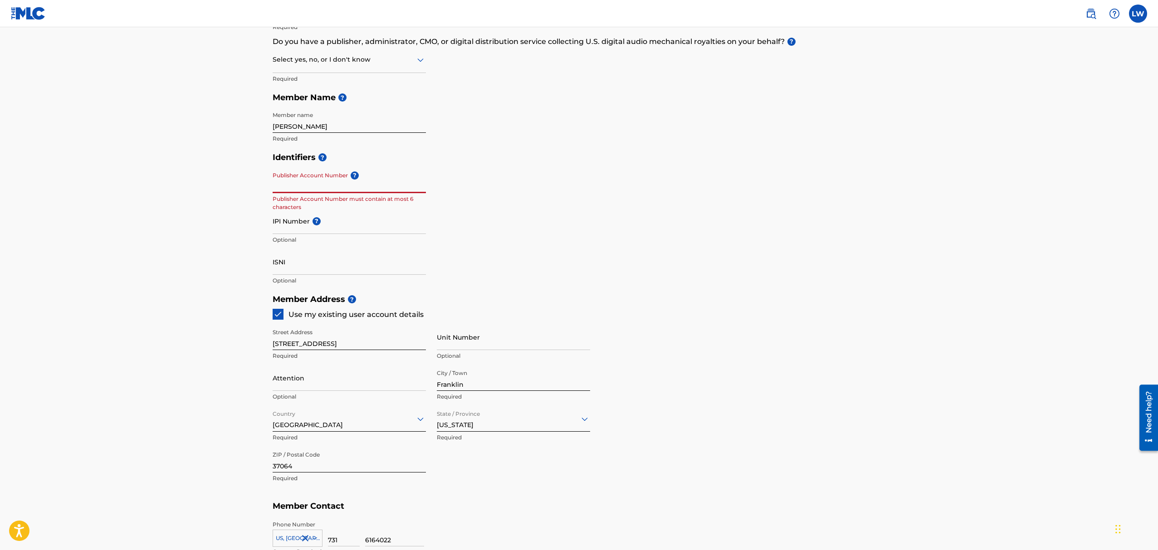
drag, startPoint x: 323, startPoint y: 186, endPoint x: 240, endPoint y: 186, distance: 83.0
click at [240, 186] on main "Create a Member If you are a self-administered songwriter without a publisher t…" at bounding box center [579, 280] width 1158 height 815
click at [524, 257] on div "Identifiers ? Publisher Account Number ? Optional IPI Number ? Optional ISNI Op…" at bounding box center [579, 219] width 613 height 142
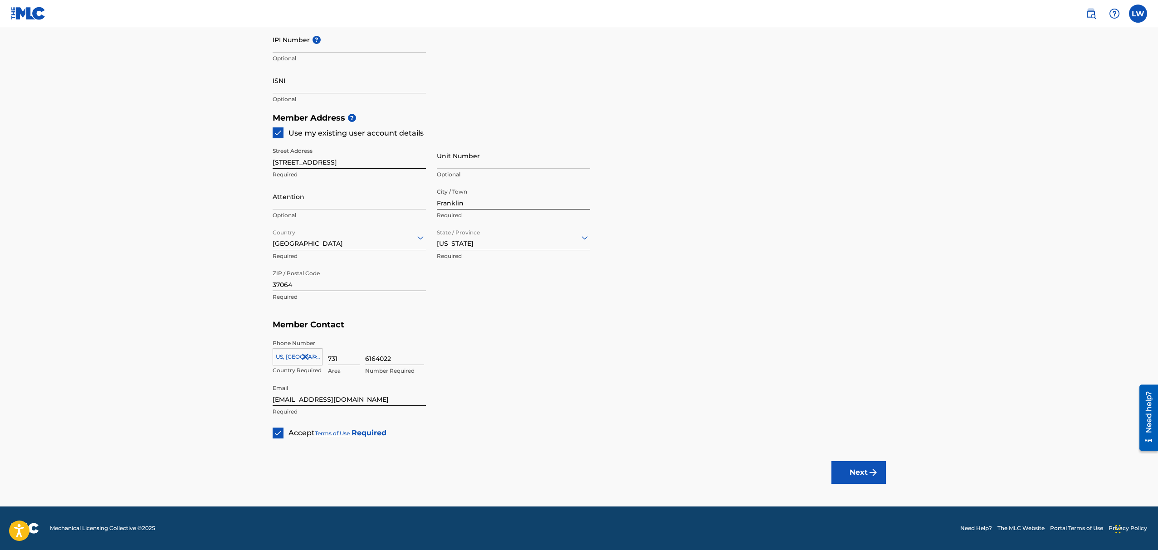
click at [851, 468] on button "Next" at bounding box center [859, 472] width 54 height 23
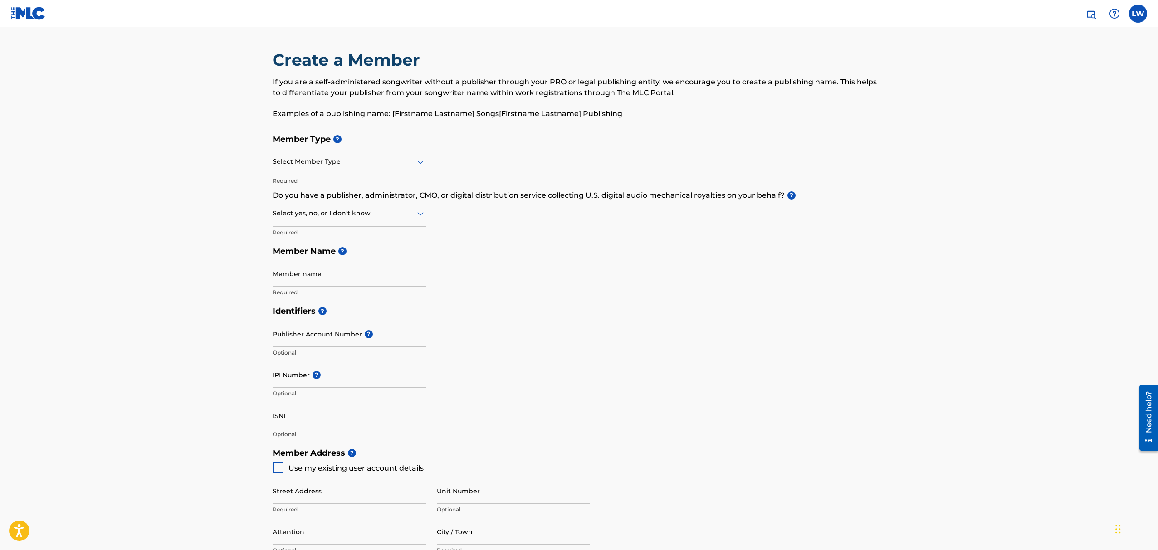
click at [336, 163] on div at bounding box center [349, 161] width 153 height 11
click at [330, 183] on div "Self-Administered Songwriter" at bounding box center [349, 185] width 152 height 20
click at [313, 219] on div "Select yes, no, or I don't know" at bounding box center [349, 214] width 153 height 26
click at [306, 240] on div "Yes" at bounding box center [349, 237] width 152 height 20
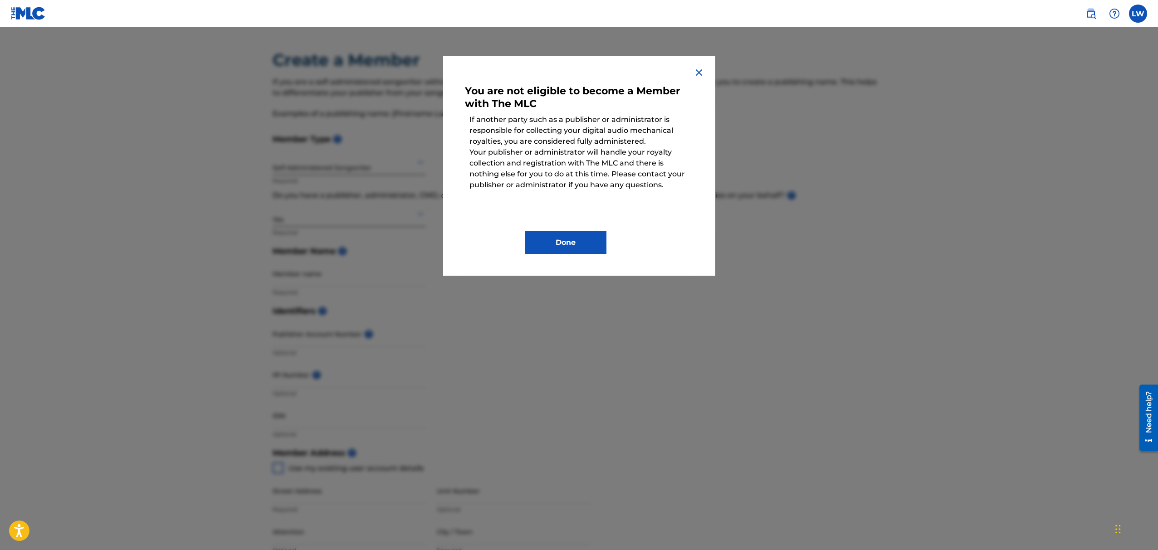
click at [602, 242] on button "Done" at bounding box center [566, 242] width 82 height 23
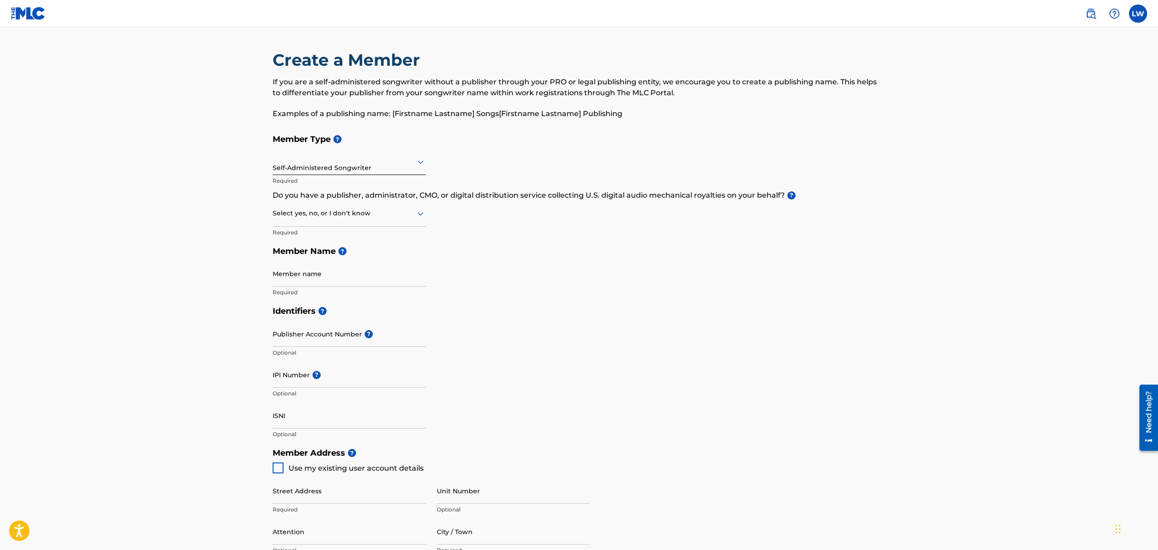
click at [312, 162] on div at bounding box center [349, 161] width 153 height 11
click at [557, 227] on div "Member Type ? Publisher, 2 of 5. 5 results available. Use Up and Down to choose…" at bounding box center [579, 216] width 613 height 172
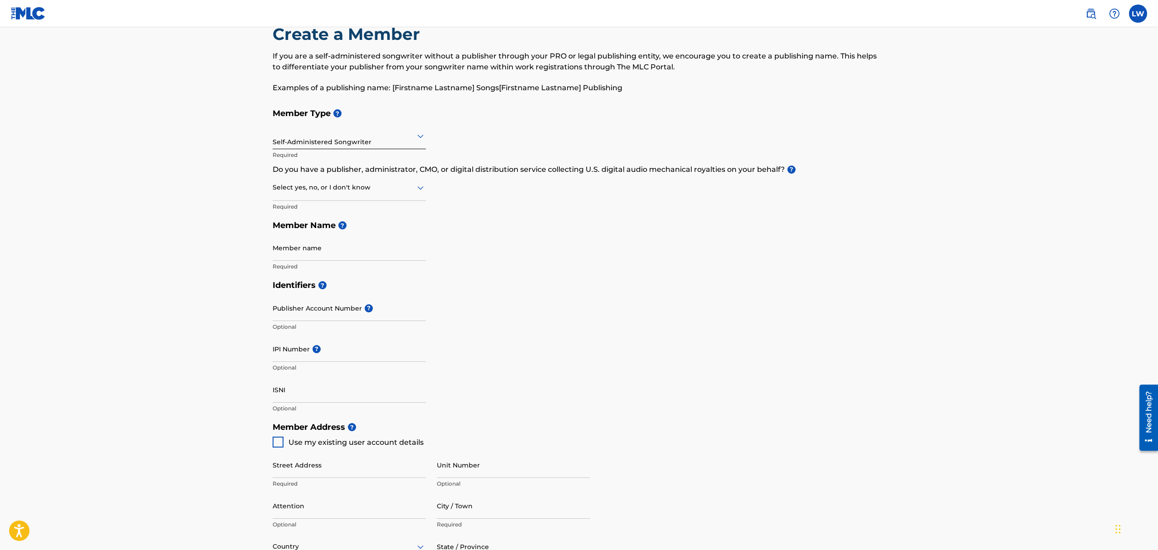
scroll to position [27, 0]
